Goal: Transaction & Acquisition: Purchase product/service

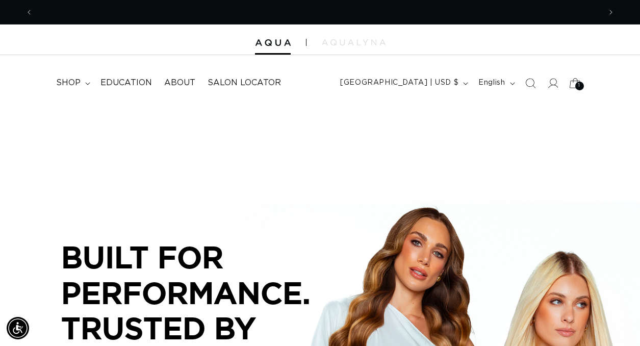
click at [574, 83] on icon at bounding box center [575, 83] width 24 height 24
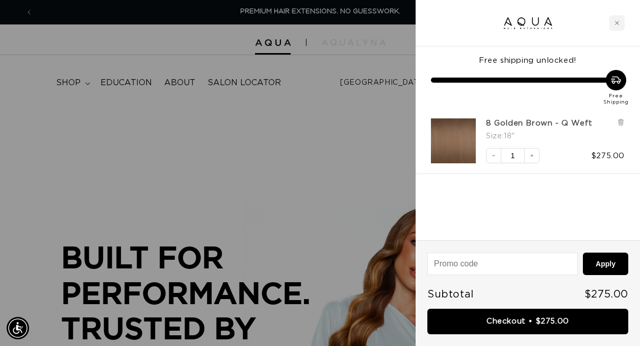
click at [517, 125] on link "8 Golden Brown - Q Weft" at bounding box center [539, 123] width 107 height 10
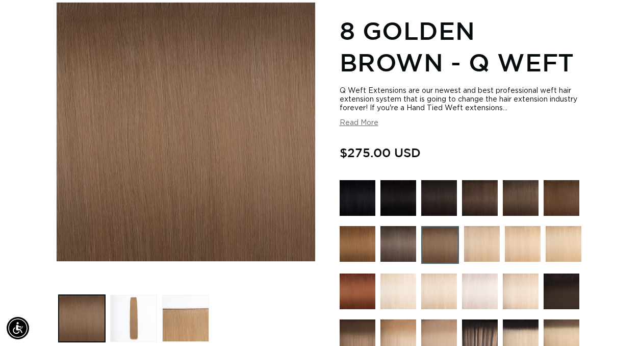
scroll to position [0, 568]
click at [447, 253] on img at bounding box center [440, 245] width 38 height 38
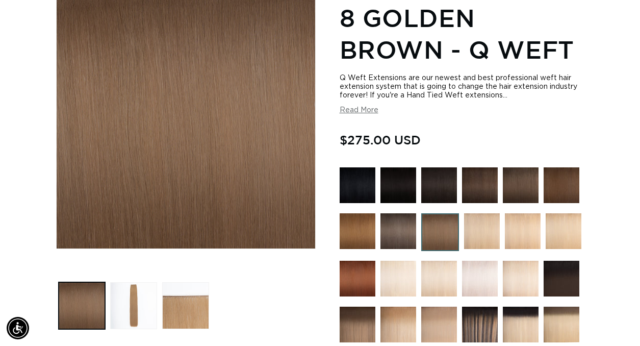
scroll to position [157, 0]
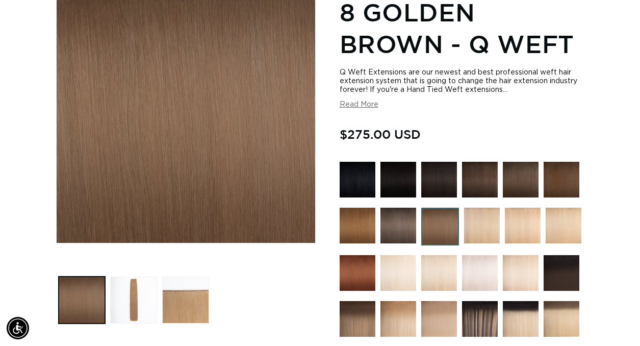
click at [560, 185] on img at bounding box center [562, 180] width 36 height 36
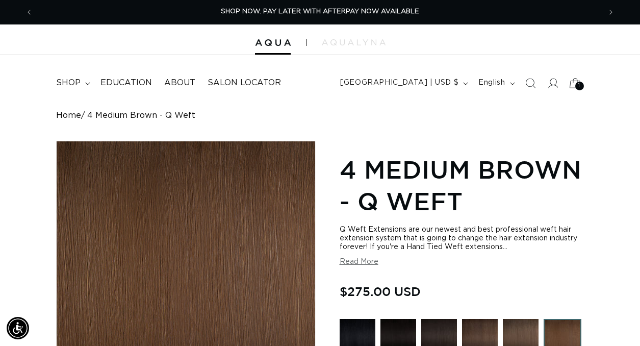
click at [580, 87] on div "1 1" at bounding box center [579, 86] width 9 height 9
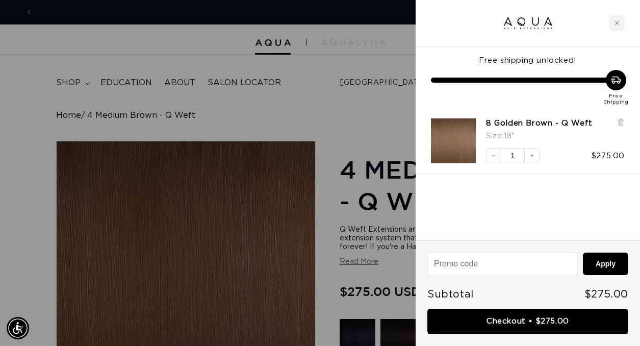
scroll to position [0, 1135]
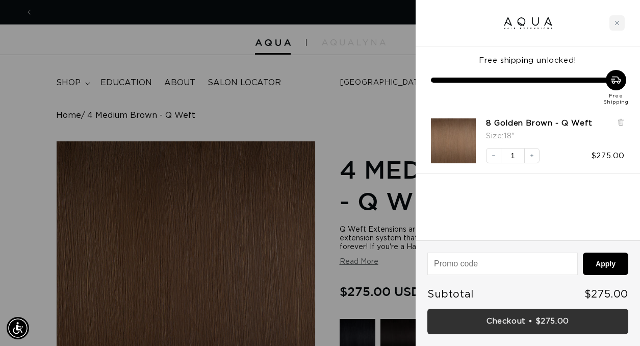
click at [530, 318] on link "Checkout • $275.00" at bounding box center [527, 322] width 201 height 26
